Goal: Task Accomplishment & Management: Use online tool/utility

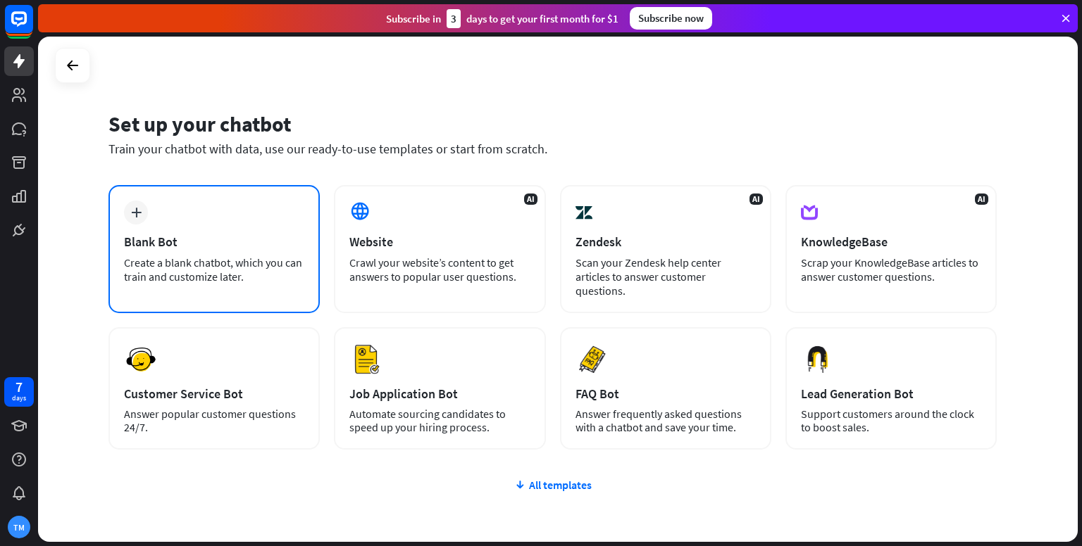
click at [245, 241] on div "Blank Bot" at bounding box center [214, 242] width 180 height 16
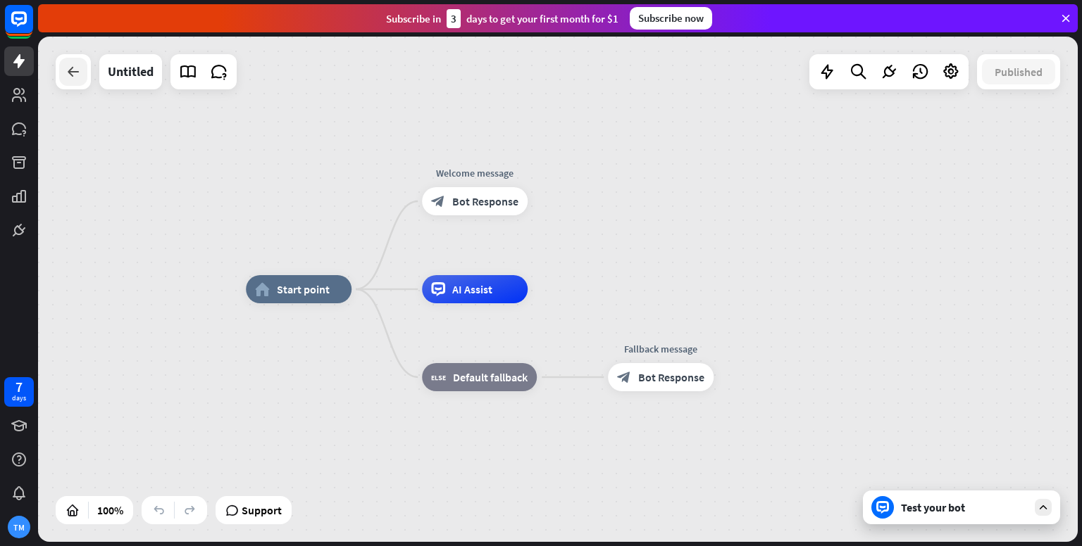
click at [82, 82] on div at bounding box center [73, 72] width 28 height 28
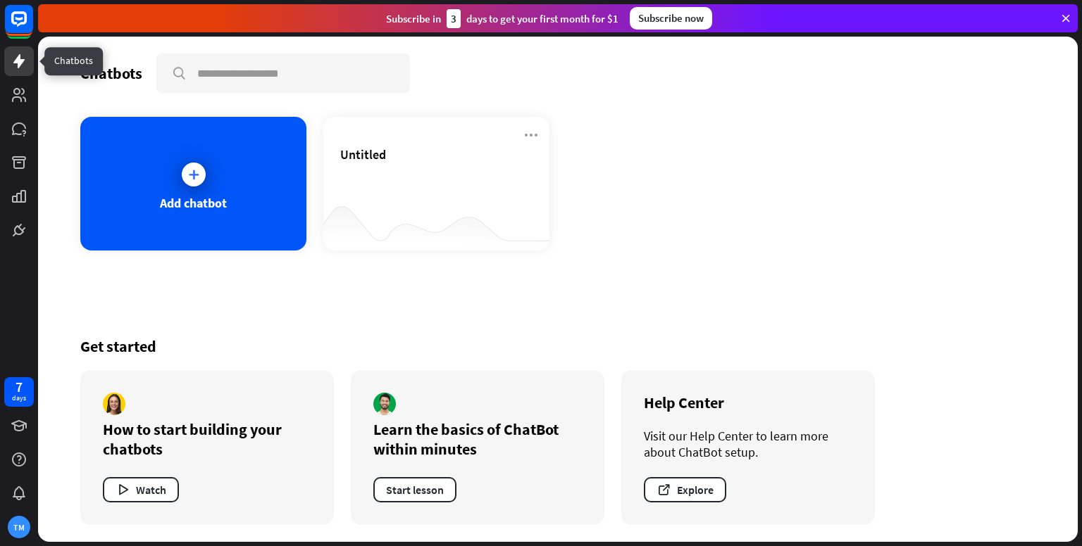
click at [8, 74] on link at bounding box center [19, 61] width 30 height 30
click at [190, 172] on icon at bounding box center [194, 175] width 14 height 14
